Goal: Task Accomplishment & Management: Use online tool/utility

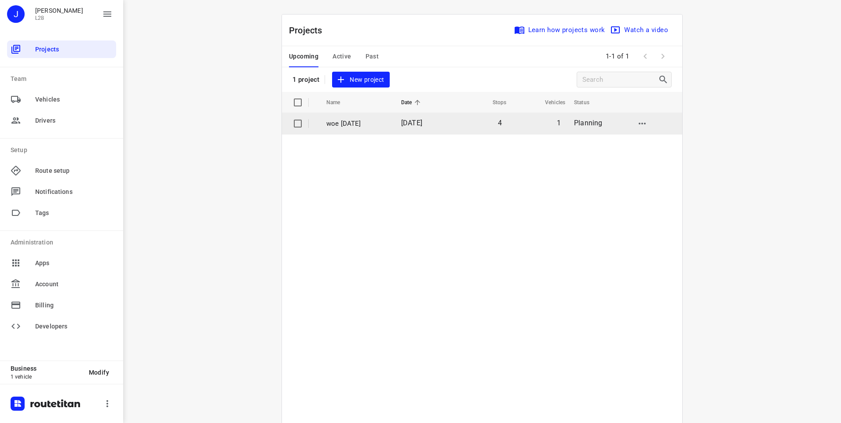
click at [423, 129] on td "[DATE]" at bounding box center [422, 123] width 57 height 21
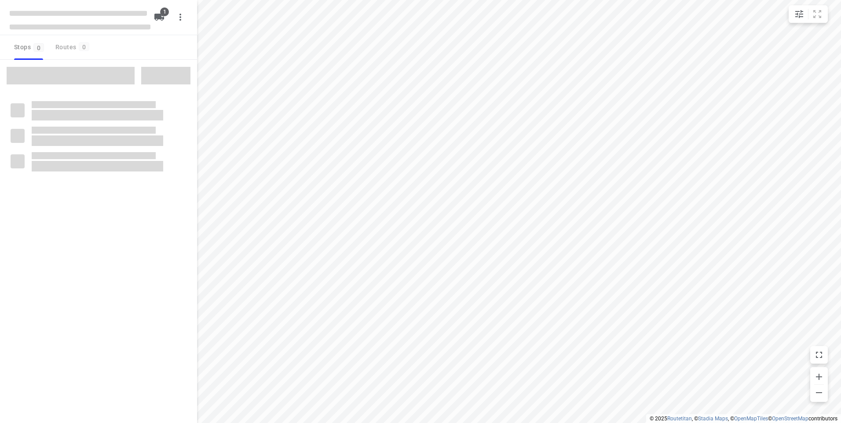
type input "distance"
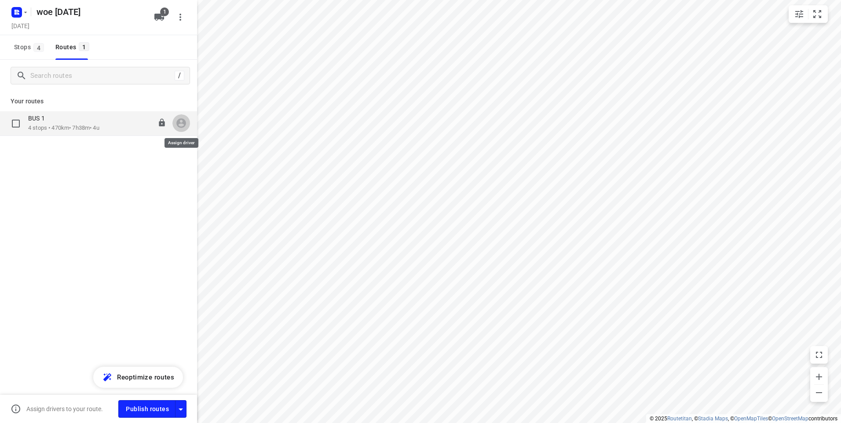
click at [181, 125] on icon "button" at bounding box center [180, 122] width 11 height 11
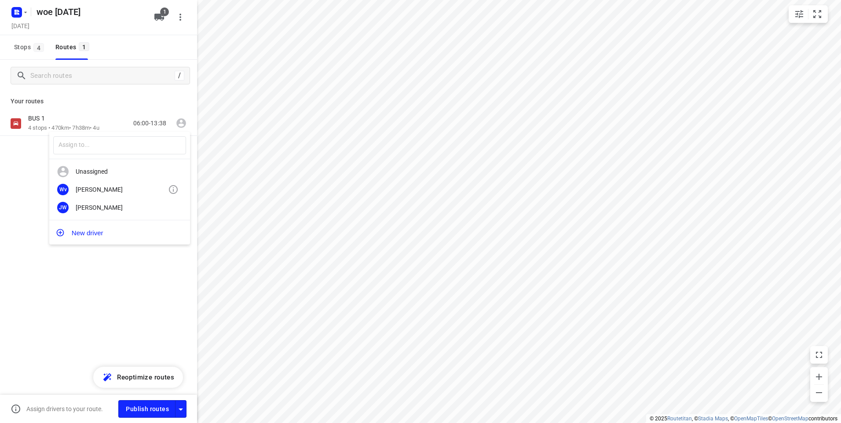
click at [96, 188] on div "[PERSON_NAME]" at bounding box center [122, 189] width 92 height 7
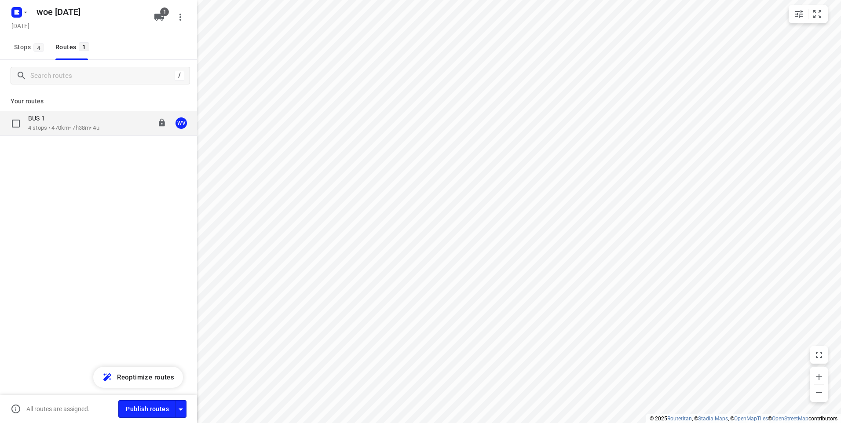
click at [69, 129] on p "4 stops • 470km • 7h38m • 4u" at bounding box center [63, 128] width 71 height 8
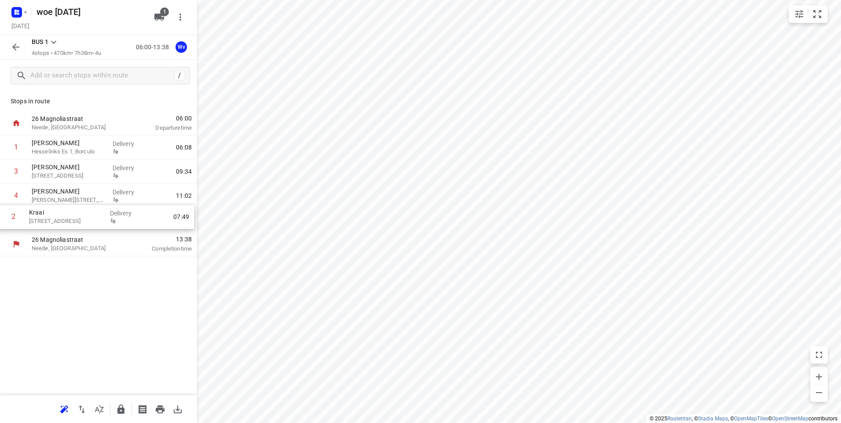
drag, startPoint x: 73, startPoint y: 175, endPoint x: 69, endPoint y: 238, distance: 63.1
click at [69, 238] on div "[GEOGRAPHIC_DATA], [GEOGRAPHIC_DATA] 06:00 Departure time 1 [PERSON_NAME] Es 1,…" at bounding box center [98, 183] width 197 height 145
click at [16, 45] on icon "button" at bounding box center [16, 47] width 11 height 11
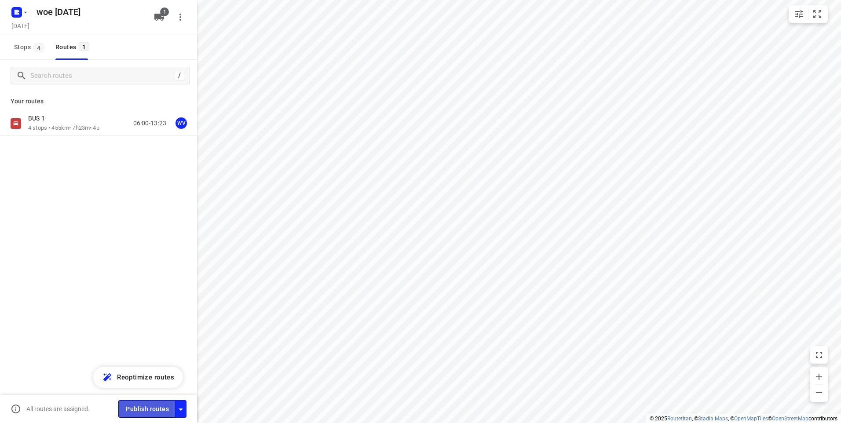
click at [142, 408] on span "Publish routes" at bounding box center [147, 409] width 43 height 11
